Goal: Information Seeking & Learning: Check status

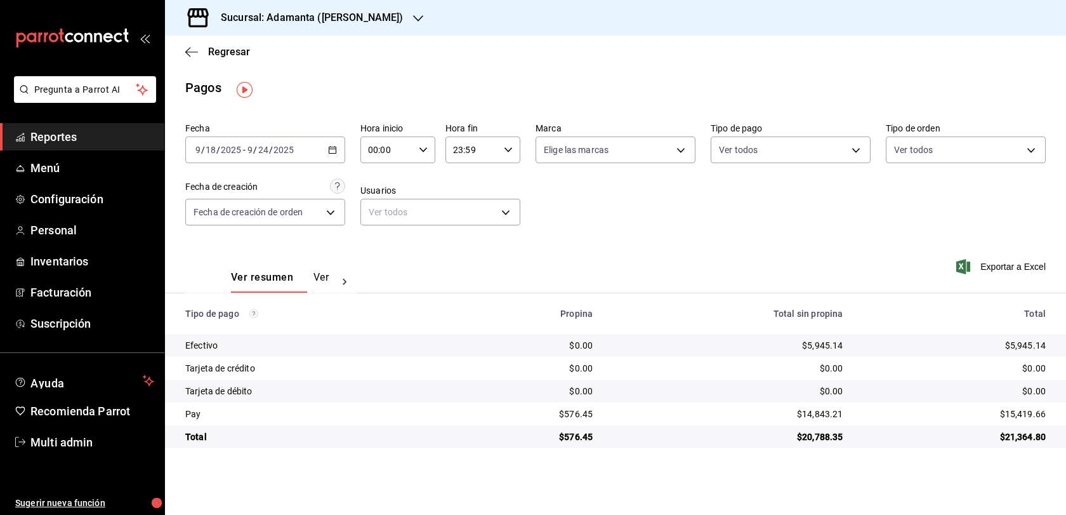
scroll to position [9, 0]
click at [207, 55] on span "Regresar" at bounding box center [217, 52] width 65 height 12
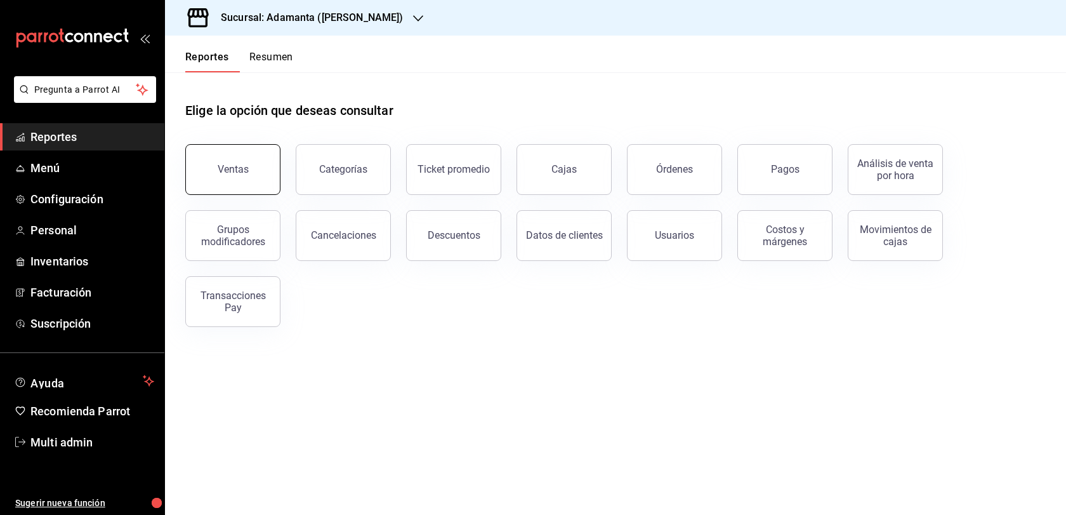
click at [231, 195] on button "Ventas" at bounding box center [232, 169] width 95 height 51
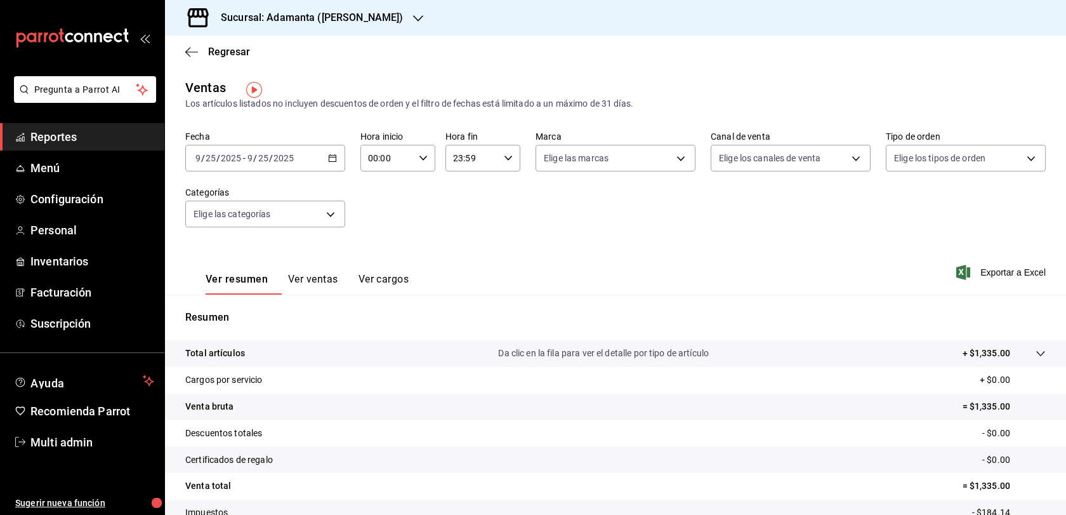
click at [338, 295] on button "Ver ventas" at bounding box center [313, 284] width 50 height 22
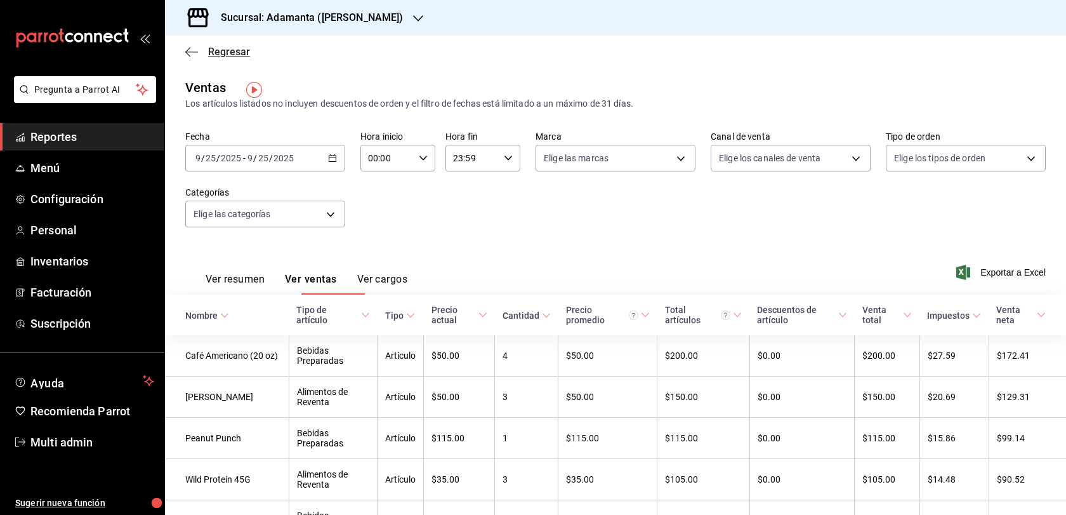
click at [228, 55] on span "Regresar" at bounding box center [229, 52] width 42 height 12
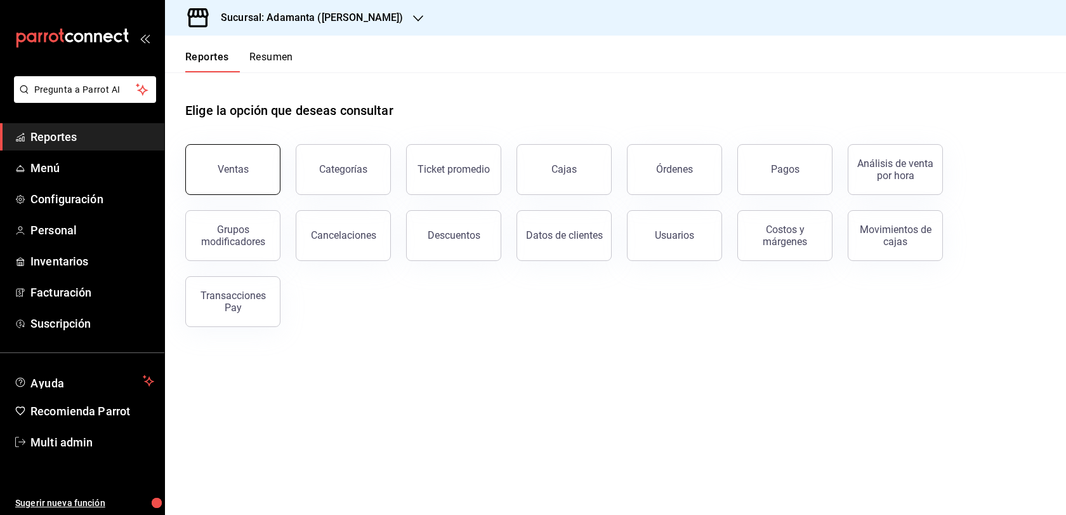
click at [229, 165] on button "Ventas" at bounding box center [232, 169] width 95 height 51
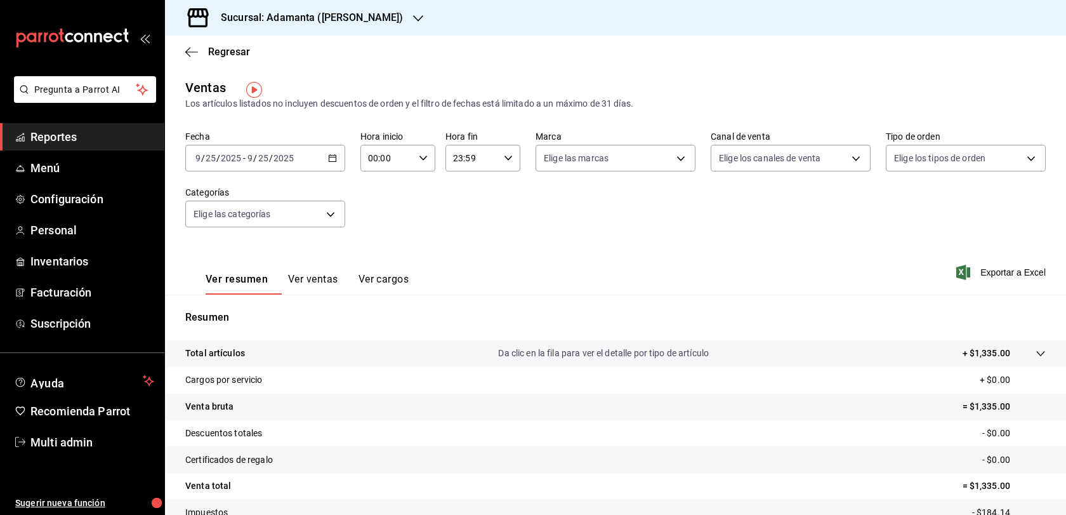
click at [331, 171] on div "[DATE] [DATE] - [DATE] [DATE]" at bounding box center [265, 158] width 160 height 27
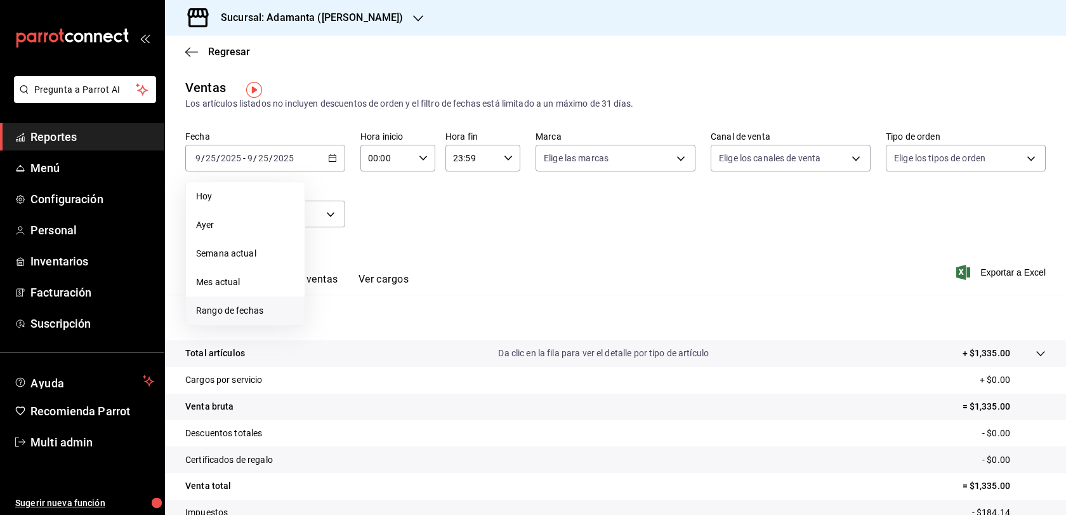
click at [270, 315] on span "Rango de fechas" at bounding box center [245, 310] width 98 height 13
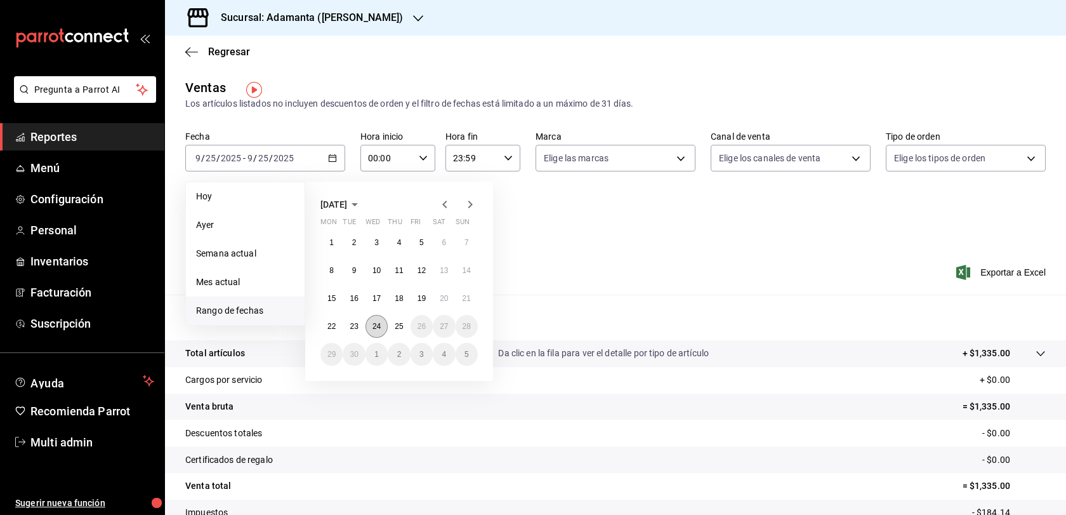
click at [377, 330] on button "24" at bounding box center [377, 326] width 22 height 23
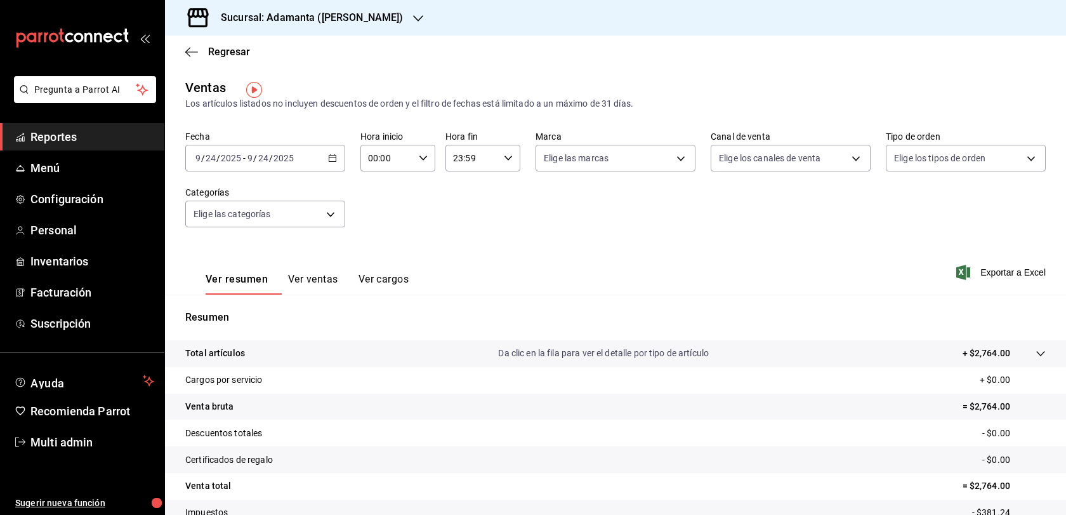
click at [338, 289] on button "Ver ventas" at bounding box center [313, 284] width 50 height 22
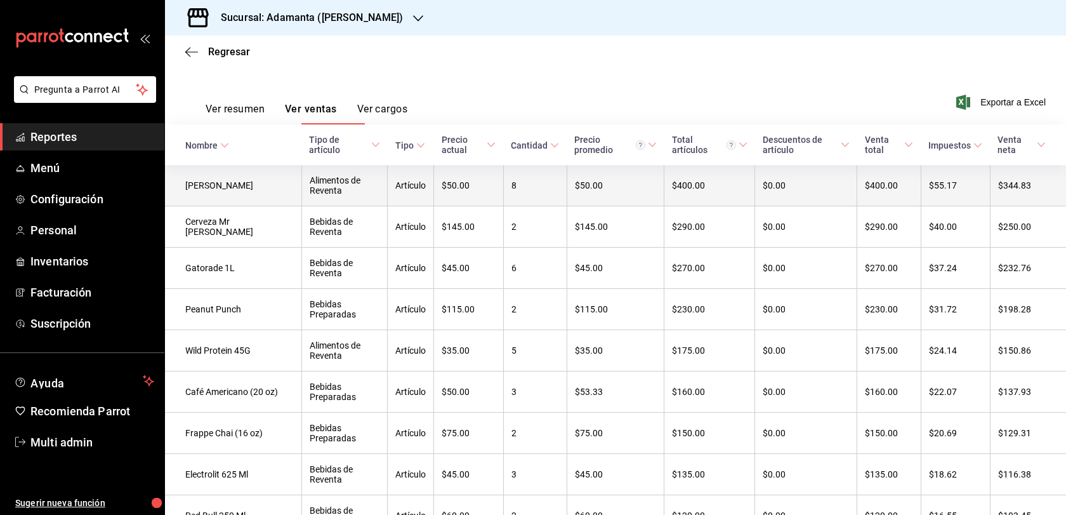
scroll to position [183, 0]
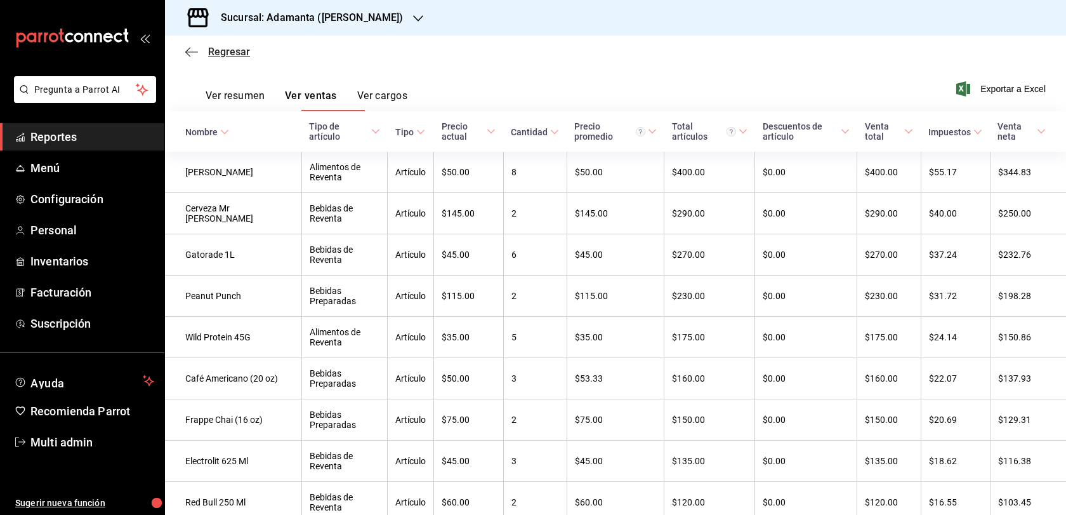
click at [229, 51] on span "Regresar" at bounding box center [229, 52] width 42 height 12
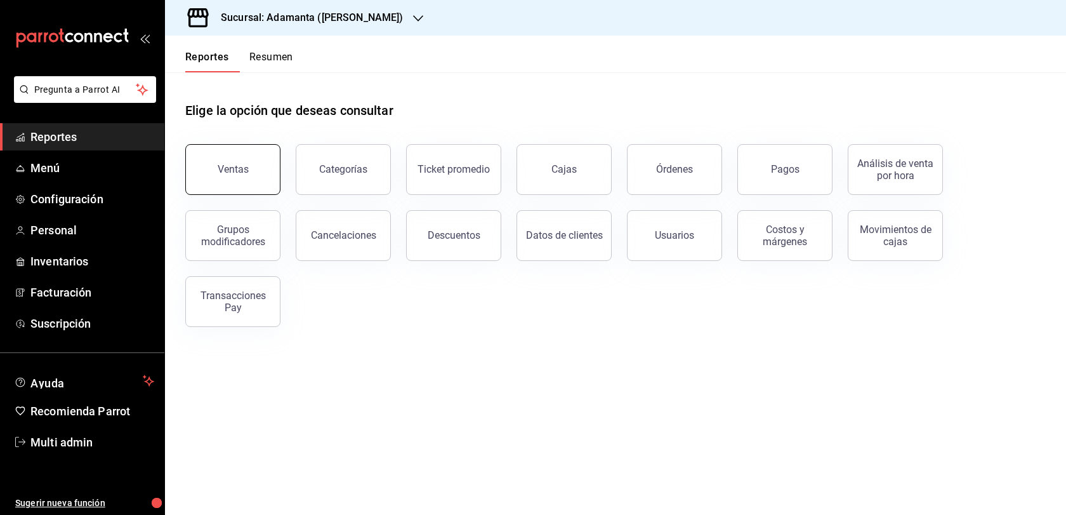
click at [244, 175] on div "Ventas" at bounding box center [233, 169] width 31 height 12
